Goal: Task Accomplishment & Management: Manage account settings

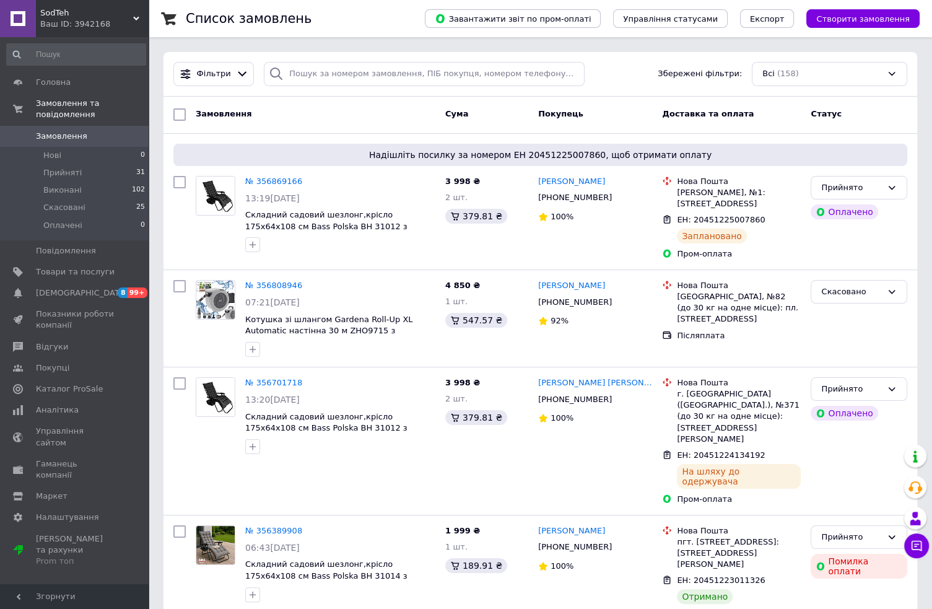
drag, startPoint x: 50, startPoint y: 301, endPoint x: 150, endPoint y: 322, distance: 102.5
click at [50, 308] on span "Показники роботи компанії" at bounding box center [75, 319] width 79 height 22
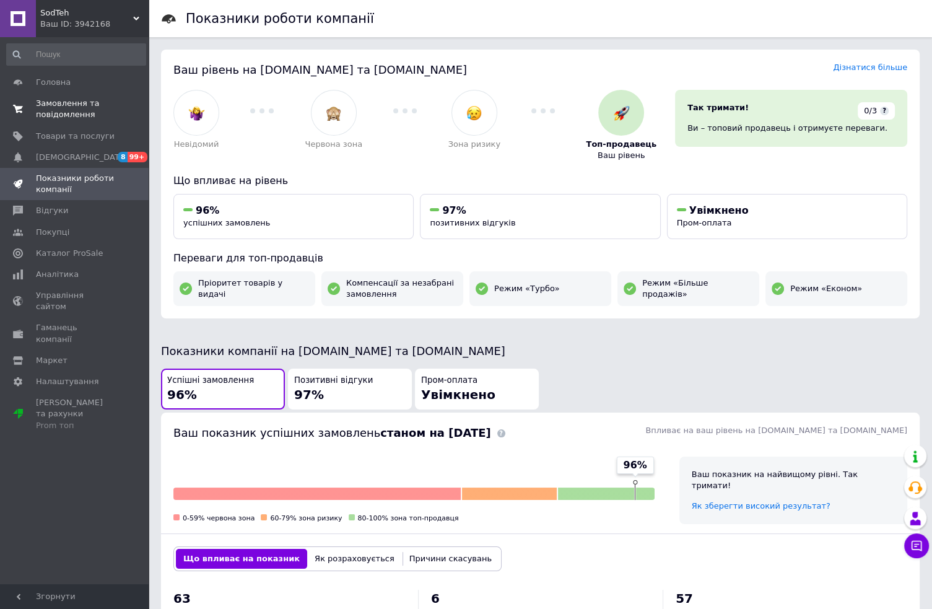
click at [63, 108] on span "Замовлення та повідомлення" at bounding box center [75, 109] width 79 height 22
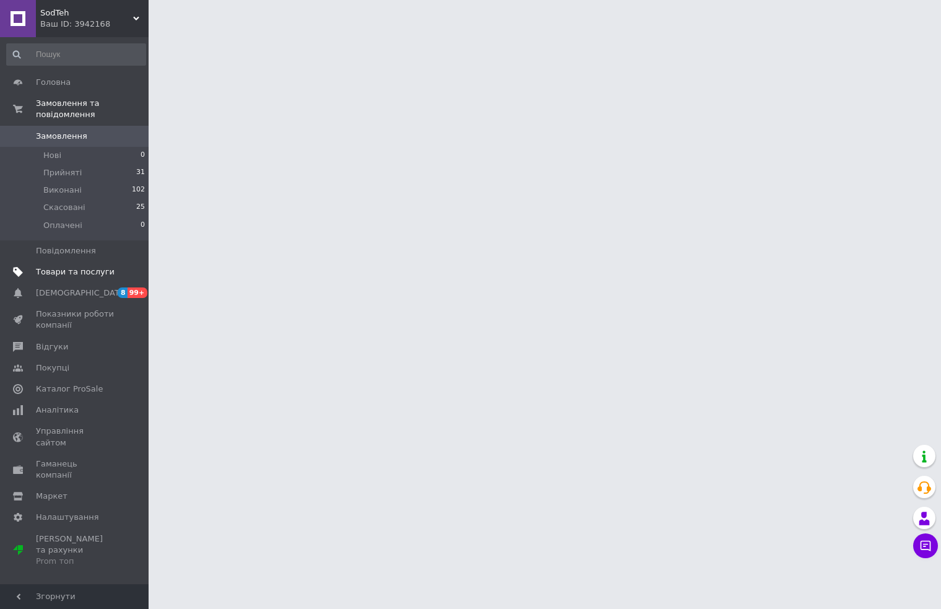
click at [86, 266] on span "Товари та послуги" at bounding box center [75, 271] width 79 height 11
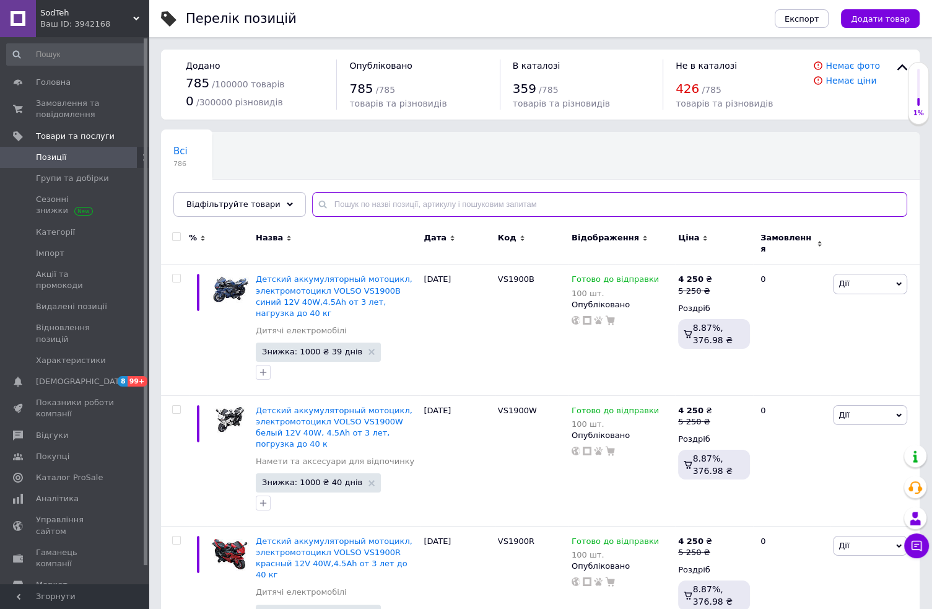
click at [339, 209] on input "text" at bounding box center [609, 204] width 595 height 25
paste input "KD1586"
type input "KD1586"
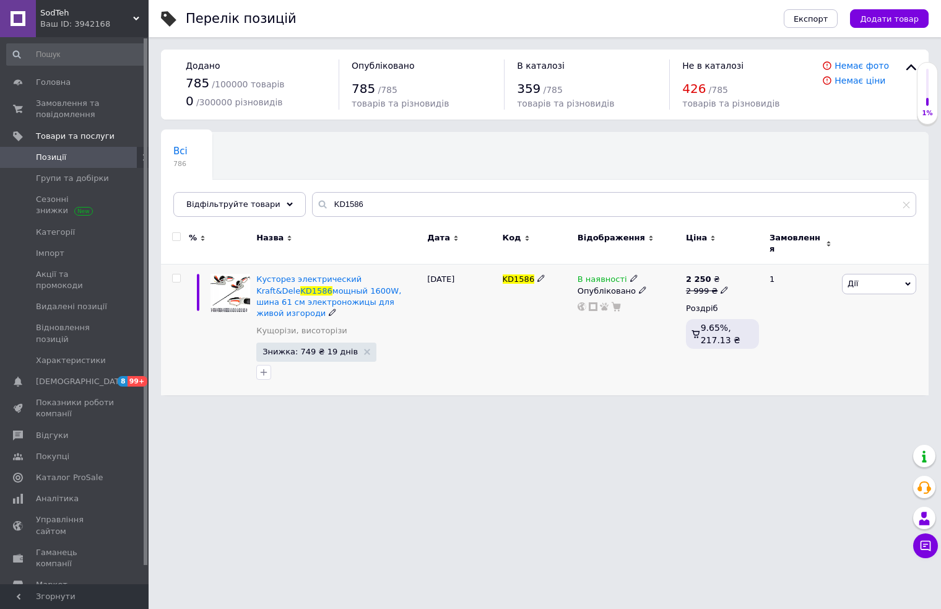
click at [630, 274] on icon at bounding box center [633, 277] width 7 height 7
click at [687, 283] on li "Немає в наявності" at bounding box center [702, 288] width 118 height 17
click at [621, 407] on html "SodTeh Ваш ID: 3942168 Сайт SodTeh Кабінет покупця Перевірити стан системи Стор…" at bounding box center [470, 203] width 941 height 407
click at [58, 113] on span "Замовлення та повідомлення" at bounding box center [75, 109] width 79 height 22
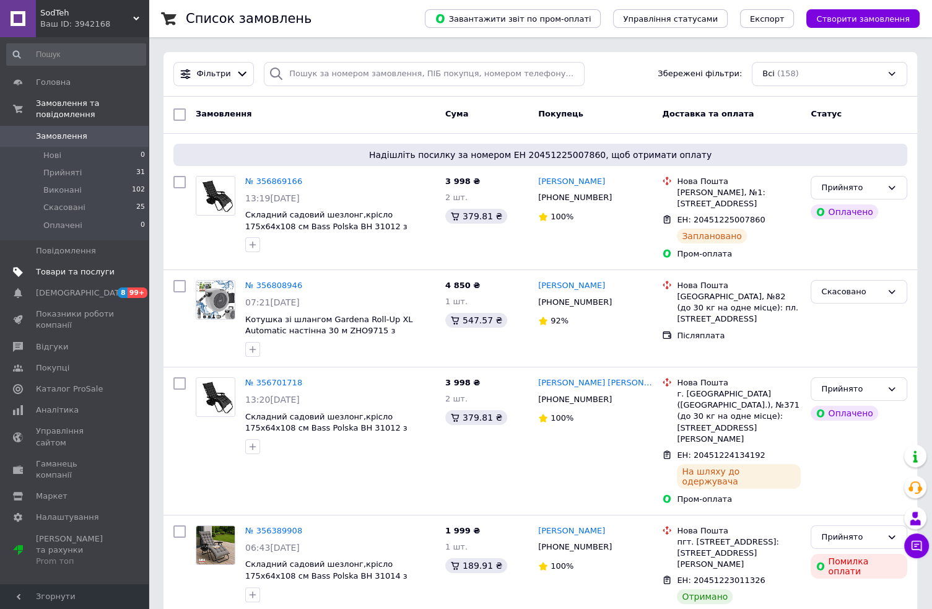
click at [45, 266] on span "Товари та послуги" at bounding box center [75, 271] width 79 height 11
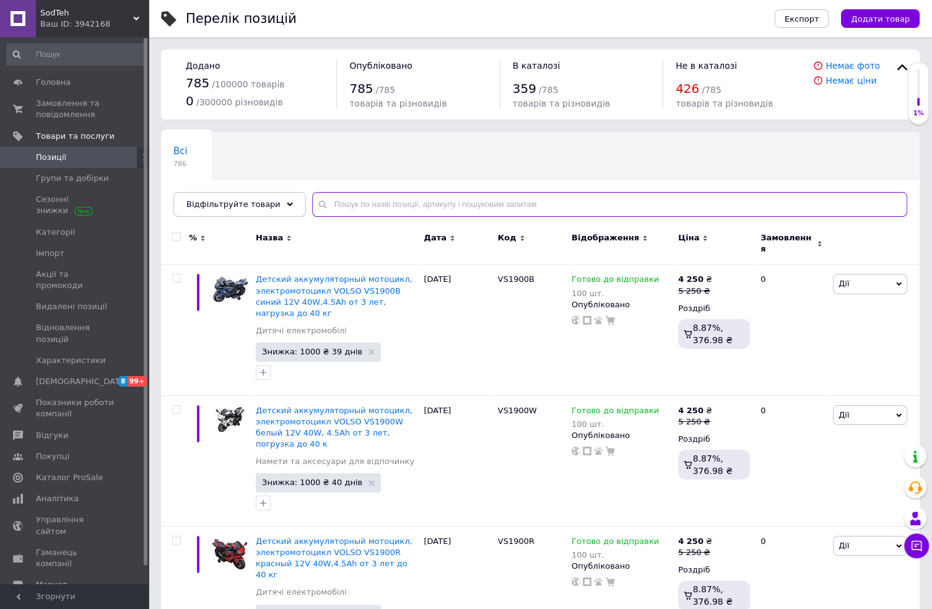
click at [362, 206] on input "text" at bounding box center [609, 204] width 595 height 25
paste input "KD1586"
type input "KD1586"
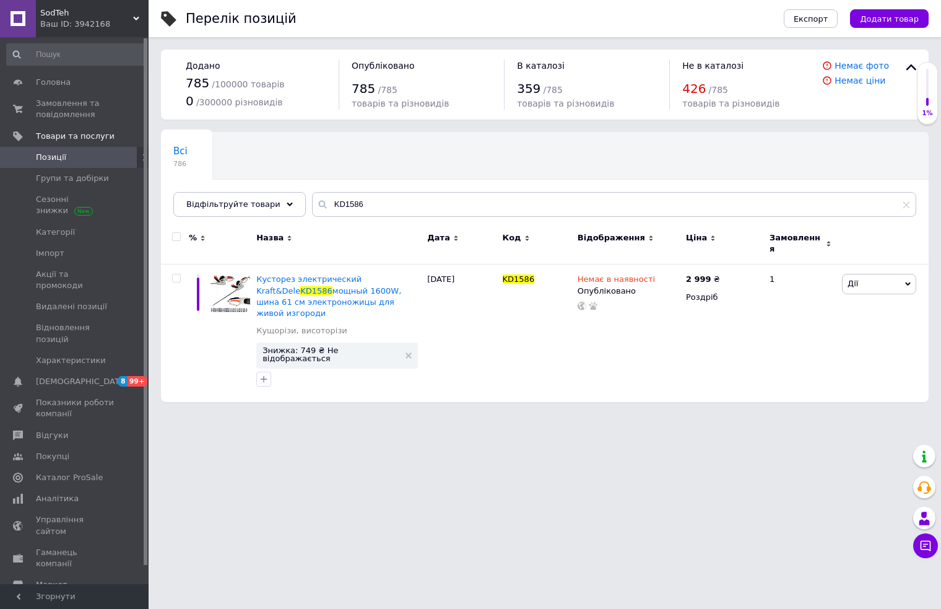
click at [398, 414] on html "SodTeh Ваш ID: 3942168 Сайт SodTeh Кабінет покупця Перевірити стан системи Стор…" at bounding box center [470, 207] width 941 height 414
